Goal: Information Seeking & Learning: Learn about a topic

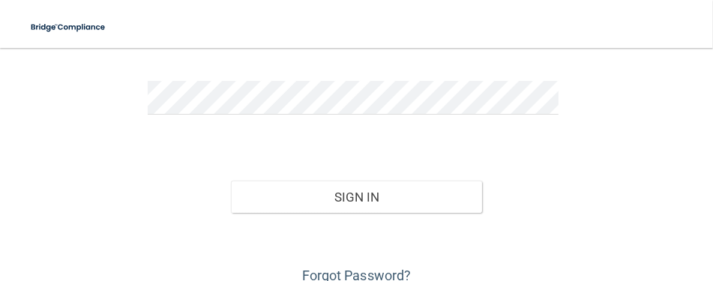
scroll to position [222, 0]
type input "[EMAIL_ADDRESS][DOMAIN_NAME]"
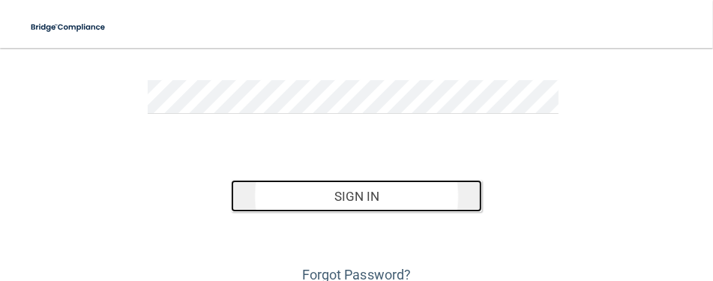
click at [343, 190] on button "Sign In" at bounding box center [356, 196] width 250 height 33
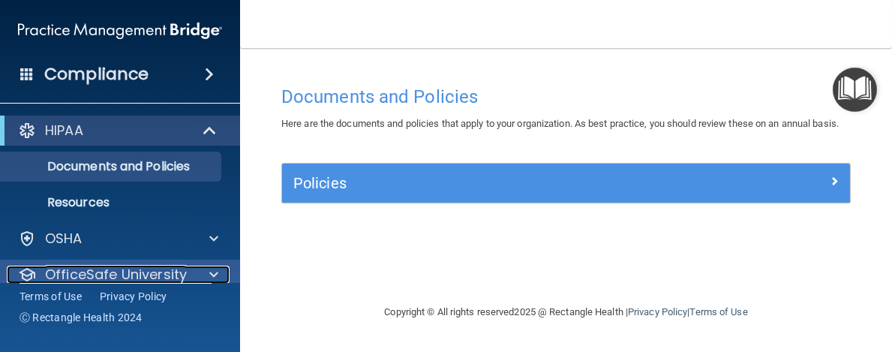
click at [185, 274] on div "OfficeSafe University" at bounding box center [100, 274] width 186 height 18
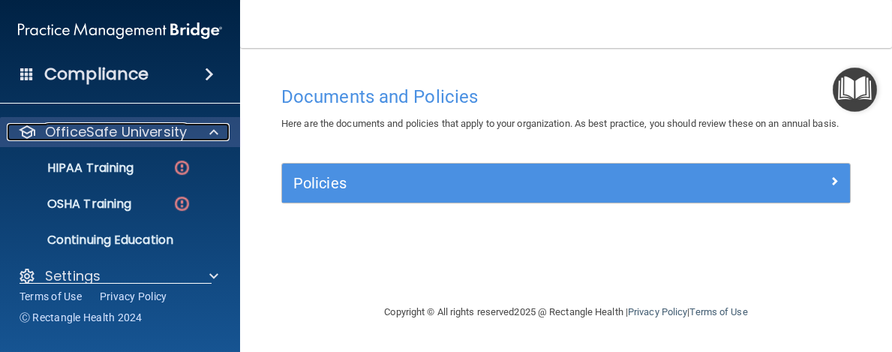
scroll to position [154, 0]
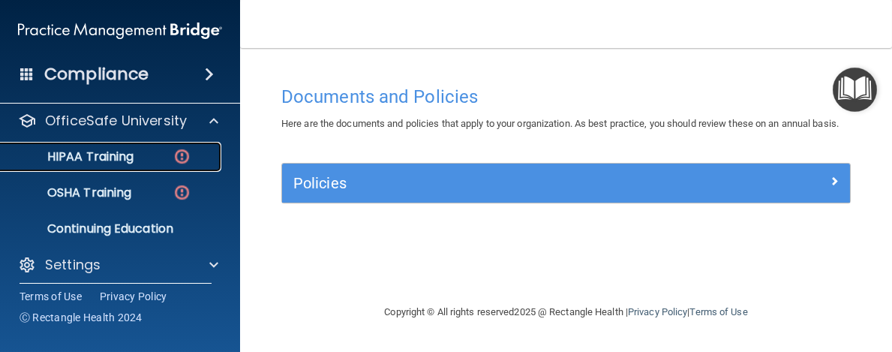
click at [112, 154] on p "HIPAA Training" at bounding box center [72, 156] width 124 height 15
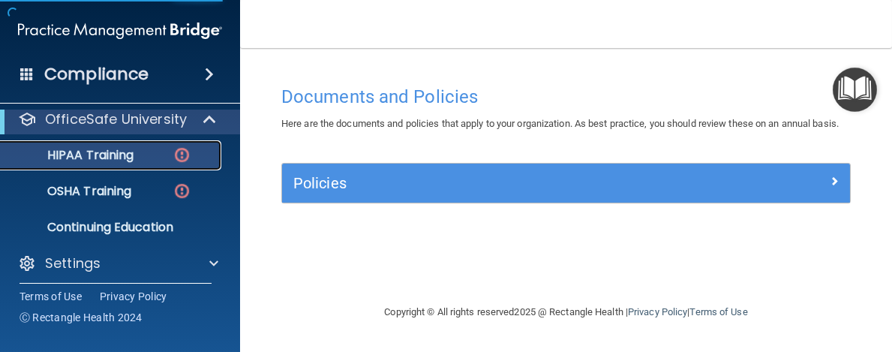
scroll to position [82, 0]
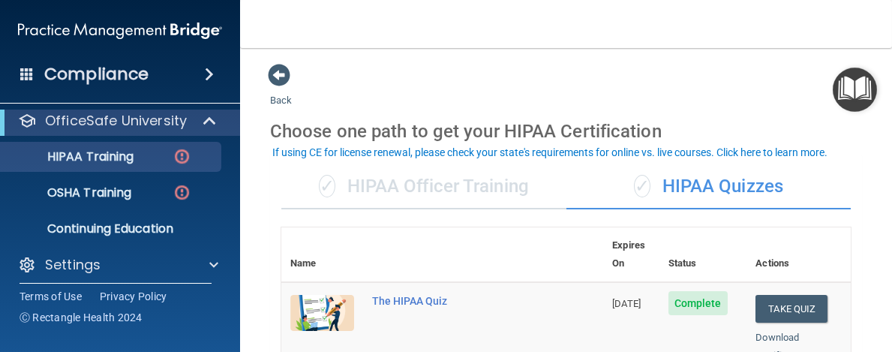
click at [264, 265] on main "Back Choose one path to get your HIPAA Certification ✓ HIPAA Officer Training ✓…" at bounding box center [566, 200] width 652 height 304
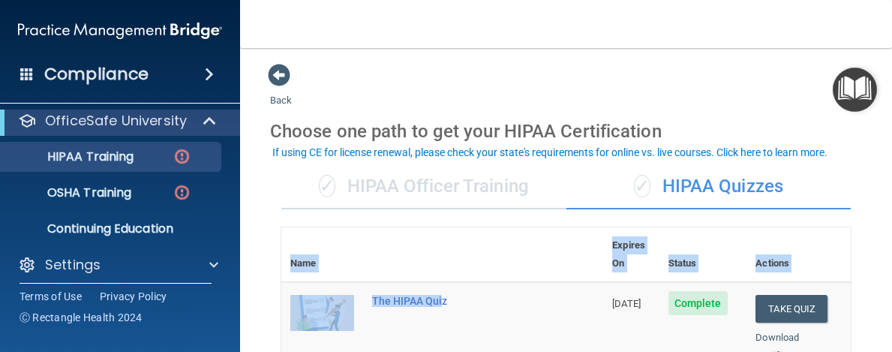
drag, startPoint x: 244, startPoint y: 268, endPoint x: 445, endPoint y: 333, distance: 210.4
click at [445, 280] on main "Back Choose one path to get your HIPAA Certification ✓ HIPAA Officer Training ✓…" at bounding box center [566, 200] width 652 height 304
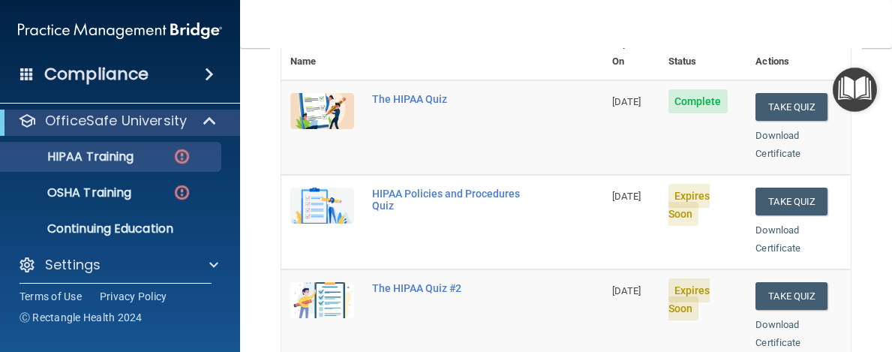
scroll to position [197, 0]
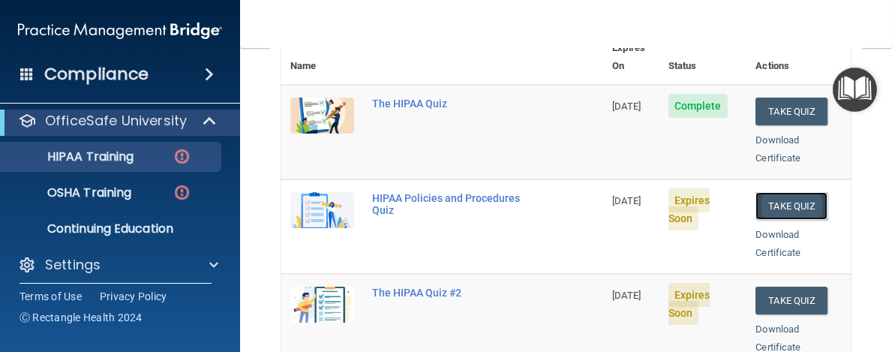
click at [712, 193] on button "Take Quiz" at bounding box center [791, 206] width 72 height 28
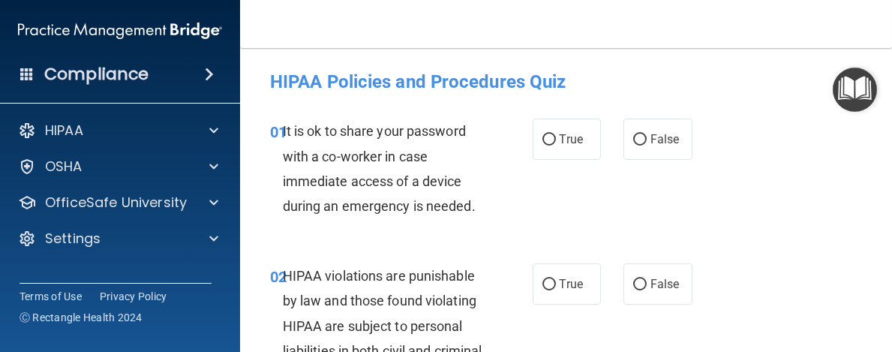
click at [712, 193] on div "01 It is ok to share your password with a co-worker in case immediate access of…" at bounding box center [566, 172] width 614 height 145
